Goal: Transaction & Acquisition: Purchase product/service

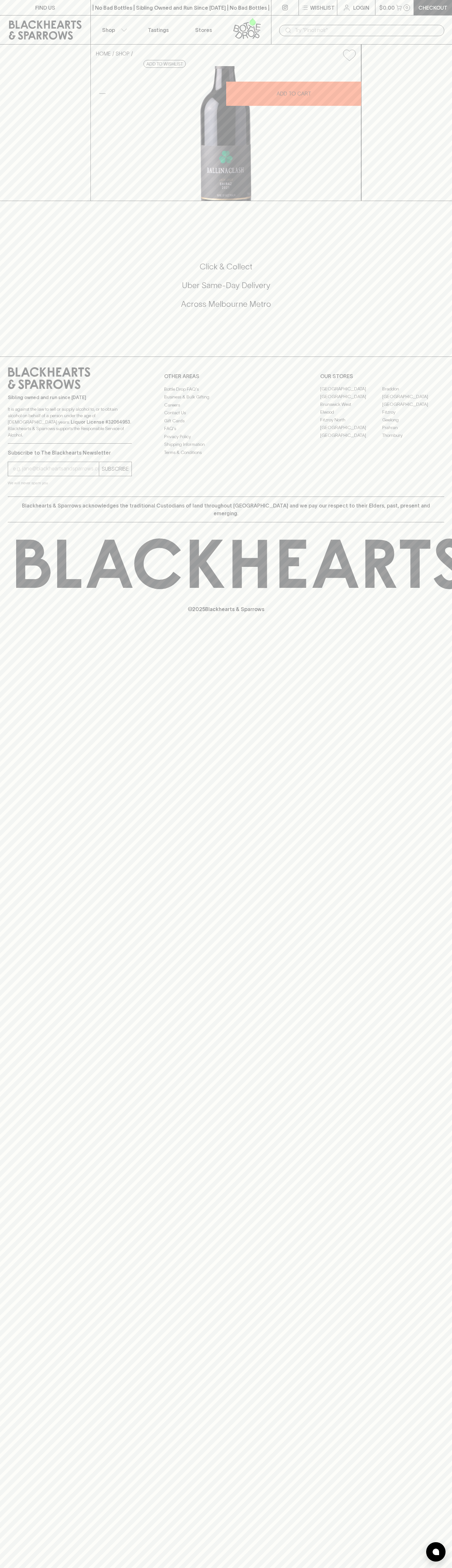
click at [337, 27] on input "text" at bounding box center [366, 30] width 144 height 10
click at [451, 993] on div "FIND US | No Bad Bottles | Sibling Owned and Run Since 2006 | No Bad Bottles | …" at bounding box center [226, 784] width 452 height 1568
click at [90, 1567] on html "FIND US | No Bad Bottles | Sibling Owned and Run Since 2006 | No Bad Bottles | …" at bounding box center [226, 784] width 452 height 1568
click at [25, 492] on div "FIND US | No Bad Bottles | Sibling Owned and Run Since 2006 | No Bad Bottles | …" at bounding box center [226, 784] width 452 height 1568
